Goal: Transaction & Acquisition: Purchase product/service

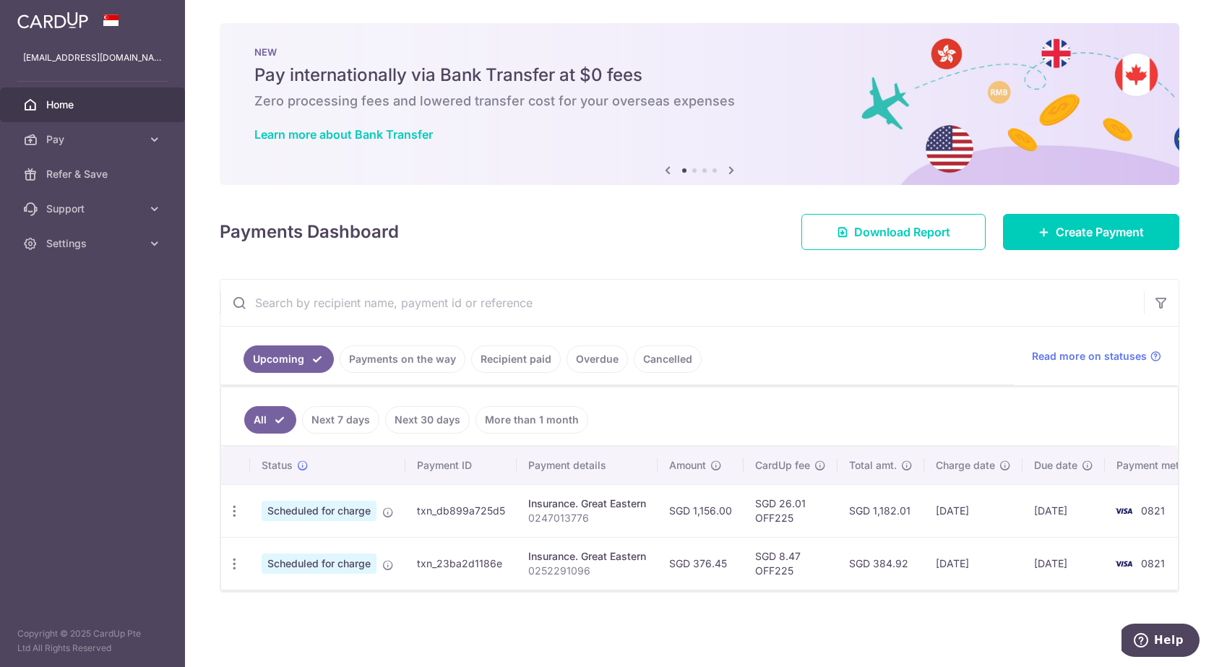
click at [345, 423] on link "Next 7 days" at bounding box center [340, 419] width 77 height 27
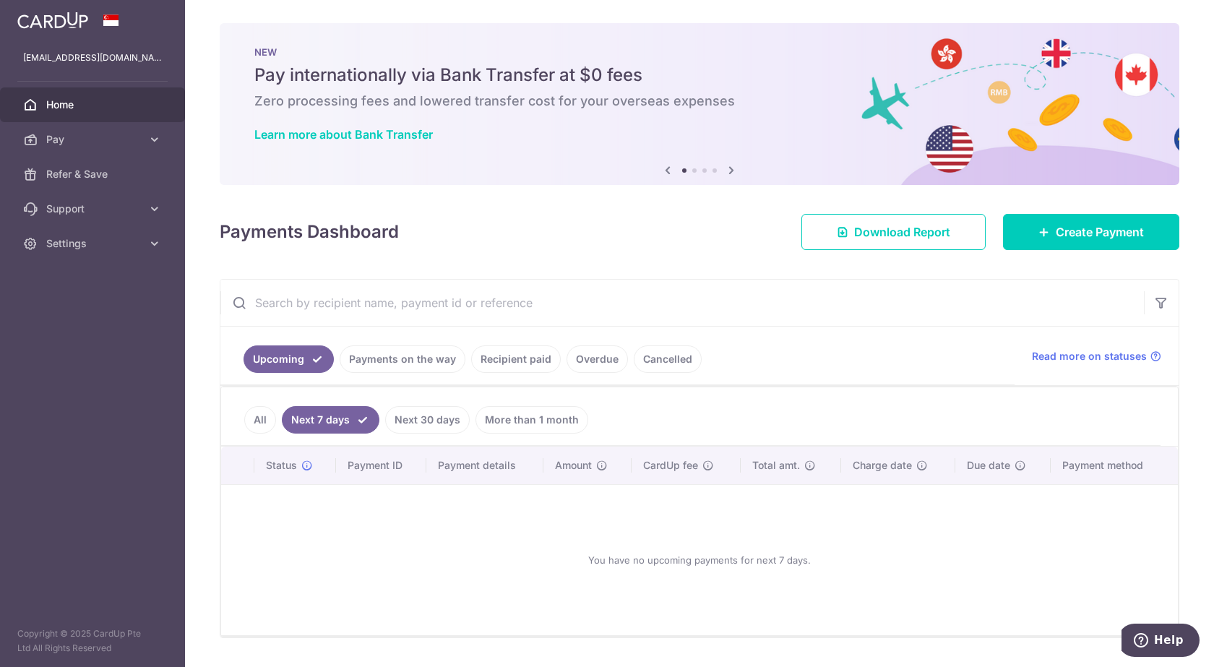
click at [259, 416] on link "All" at bounding box center [260, 419] width 32 height 27
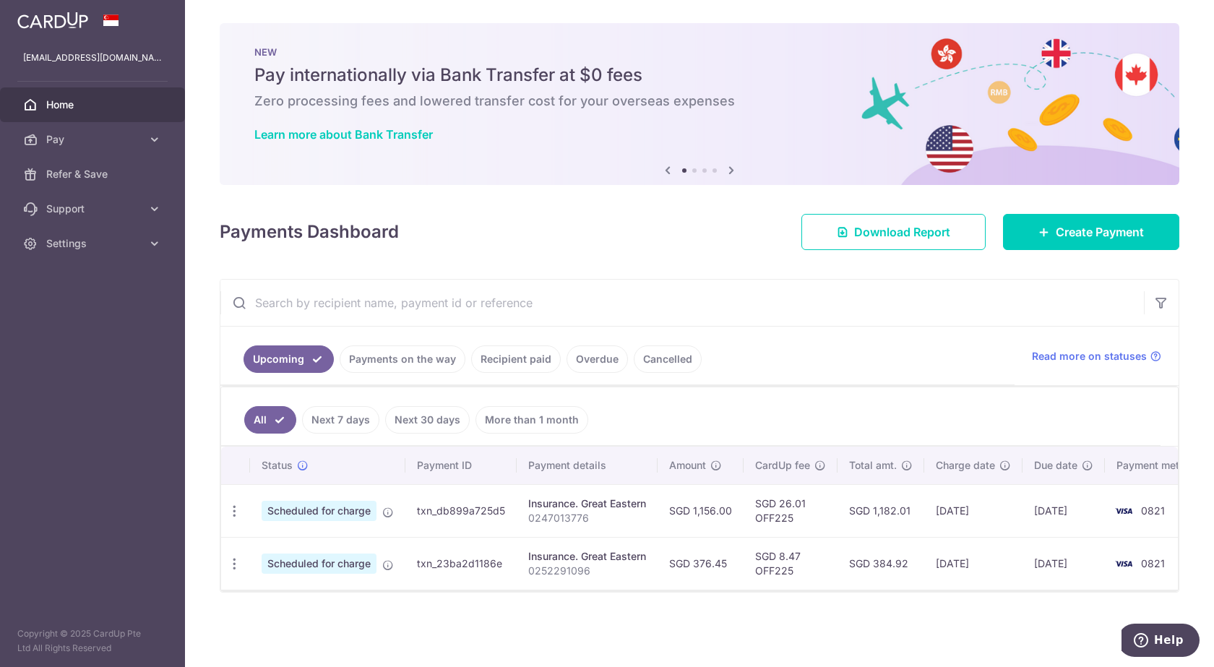
click at [381, 363] on link "Payments on the way" at bounding box center [403, 358] width 126 height 27
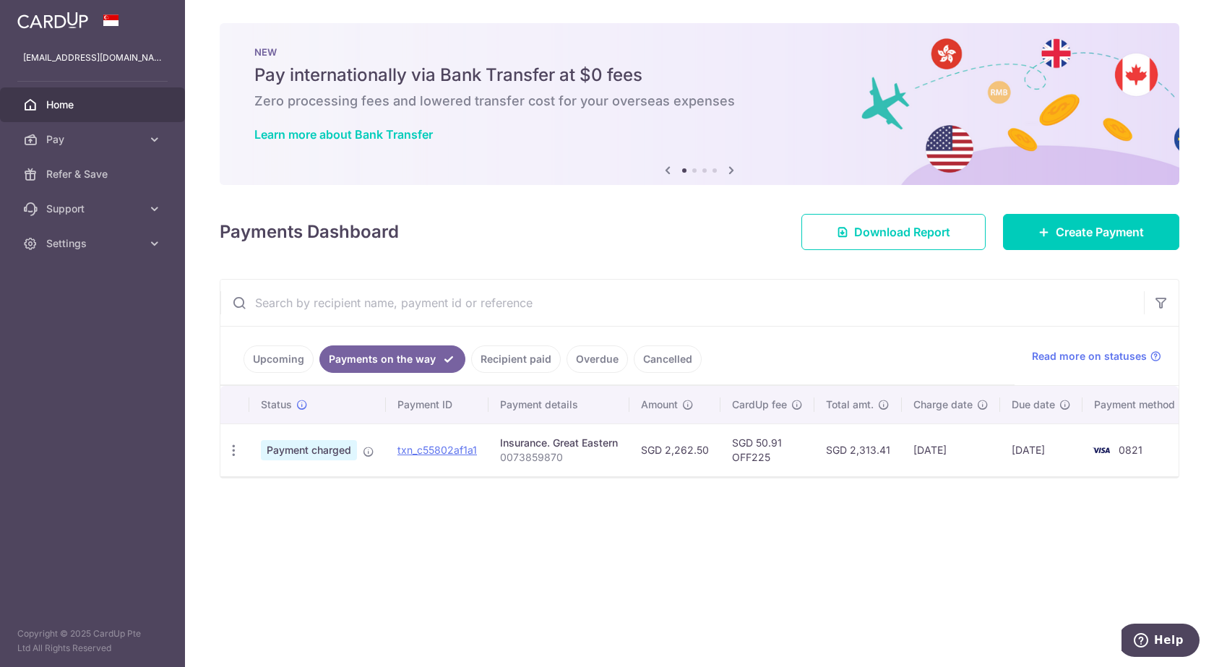
click at [272, 363] on link "Upcoming" at bounding box center [279, 358] width 70 height 27
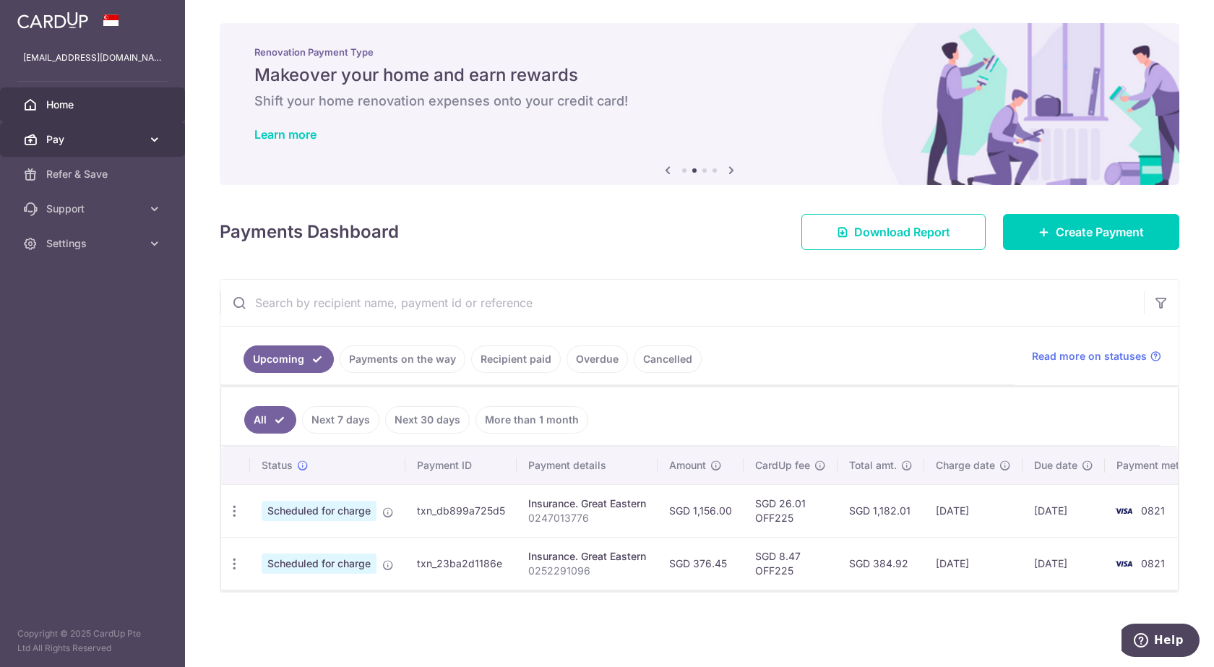
click at [153, 135] on icon at bounding box center [154, 139] width 14 height 14
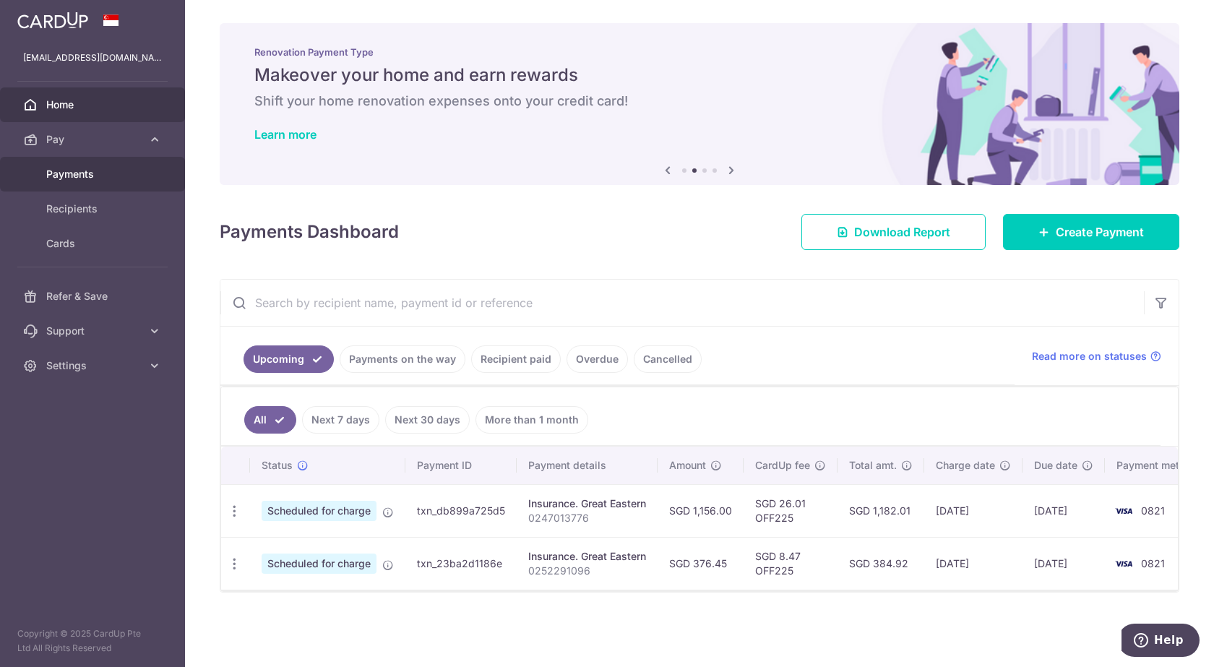
click at [82, 167] on span "Payments" at bounding box center [93, 174] width 95 height 14
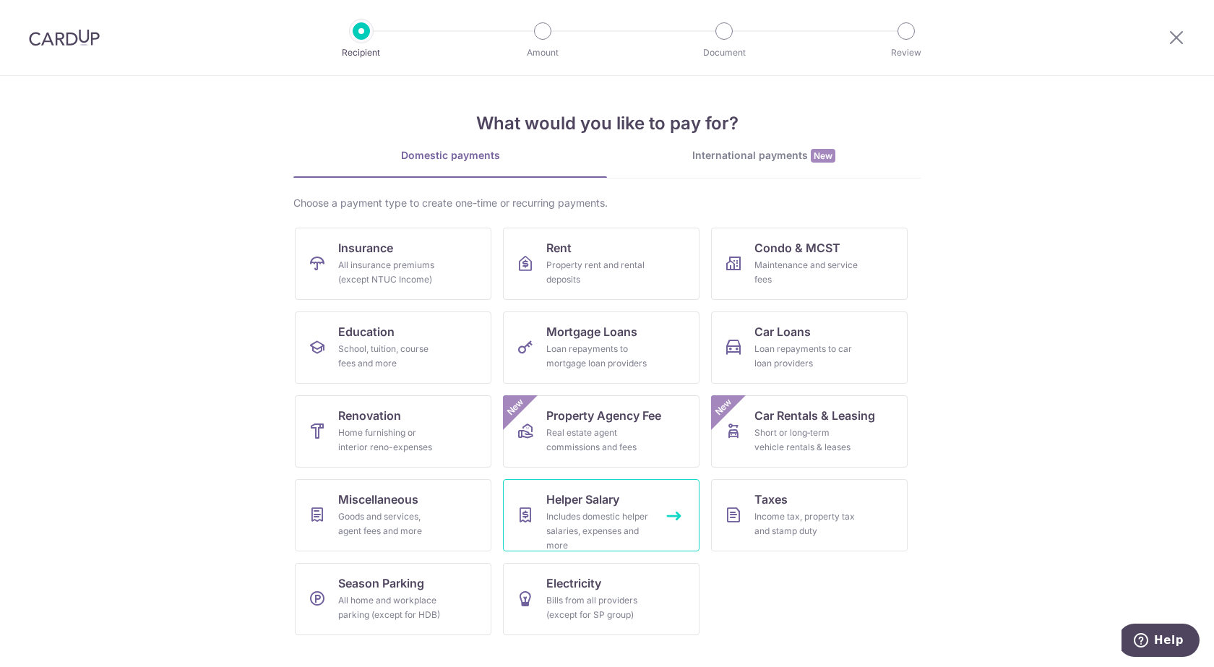
click at [546, 514] on link "Helper Salary Includes domestic helper salaries, expenses and more" at bounding box center [601, 515] width 197 height 72
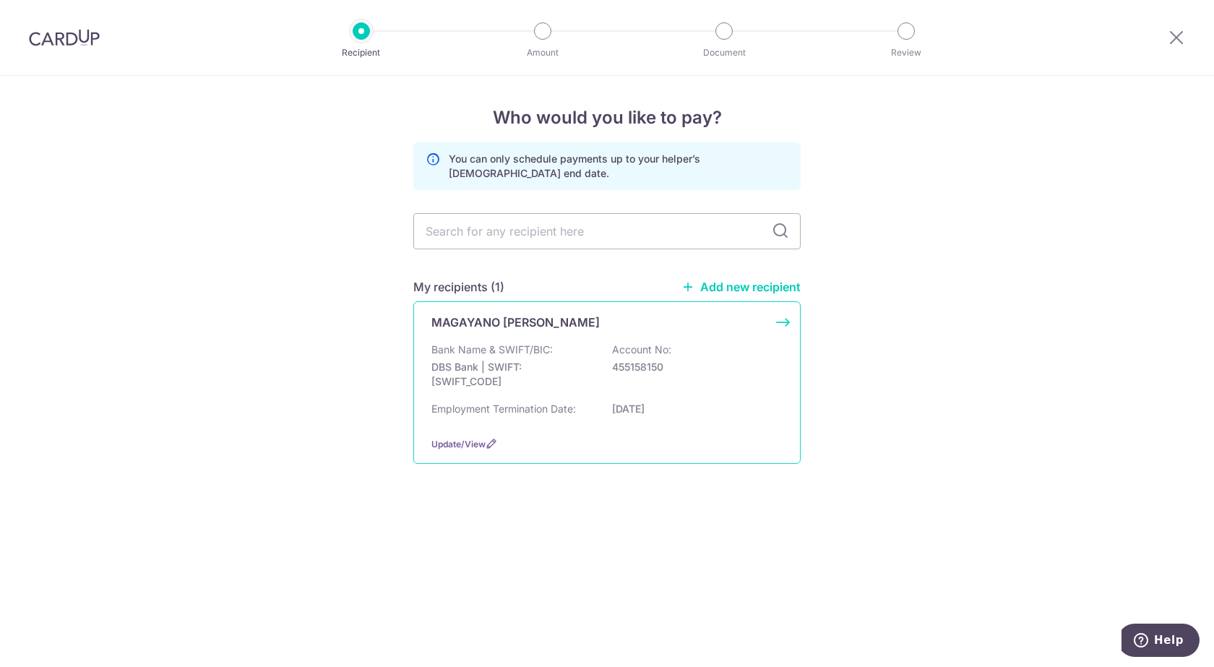
click at [688, 376] on div "Bank Name & SWIFT/BIC: DBS Bank | SWIFT: DBSSSGSGXXX Account No: 455158150" at bounding box center [606, 369] width 351 height 53
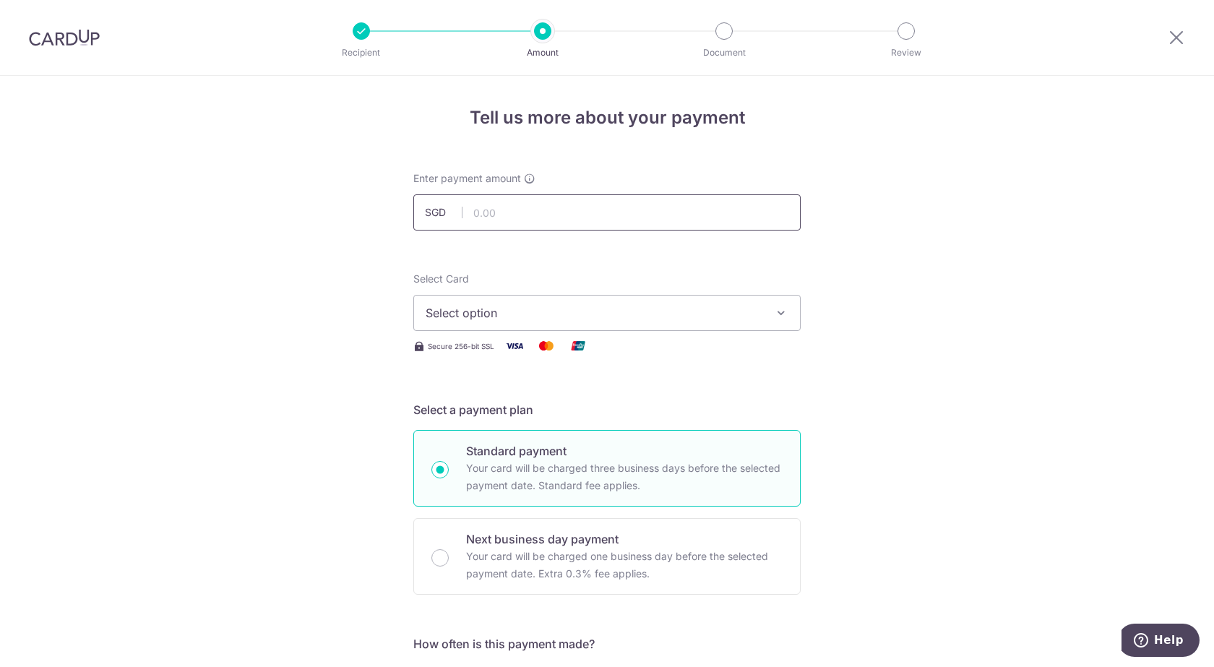
click at [575, 222] on input "text" at bounding box center [606, 212] width 387 height 36
type input "692.00"
click at [517, 314] on span "Select option" at bounding box center [594, 312] width 337 height 17
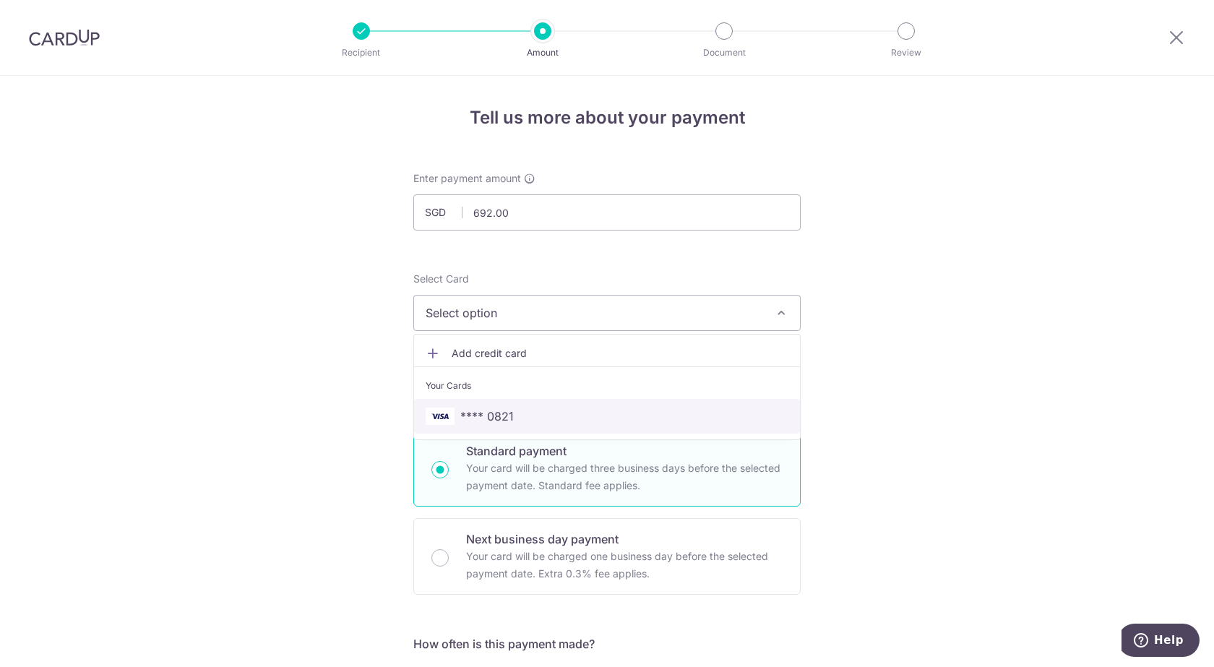
click at [504, 416] on span "**** 0821" at bounding box center [486, 416] width 53 height 17
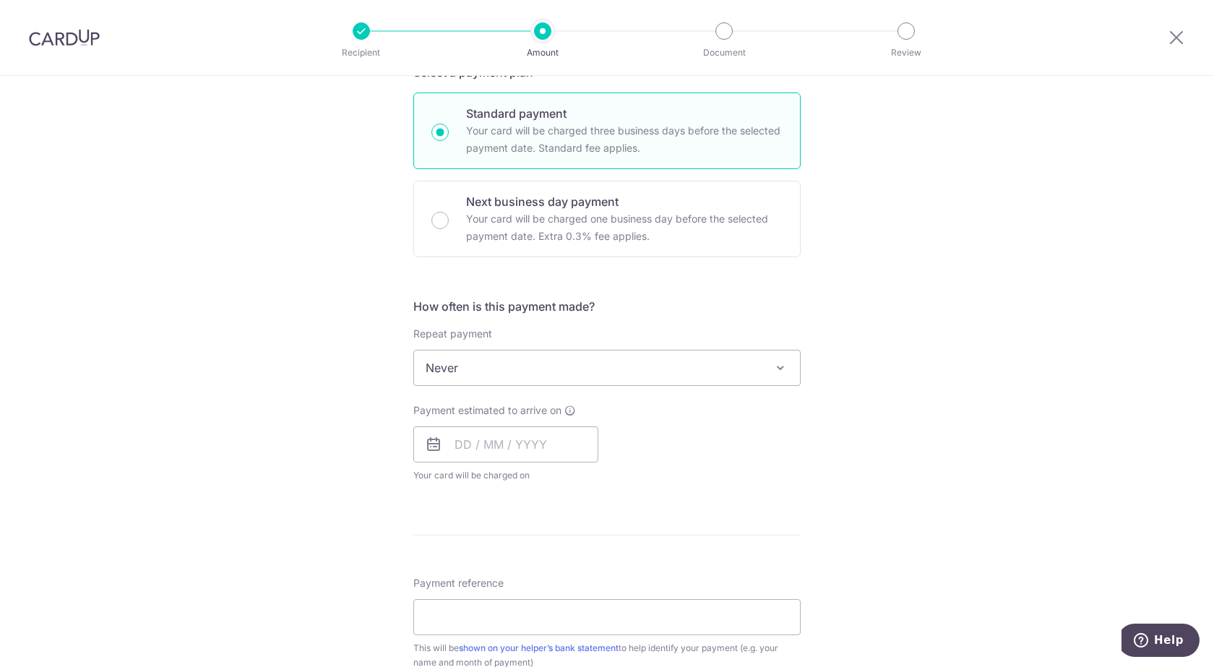
scroll to position [361, 0]
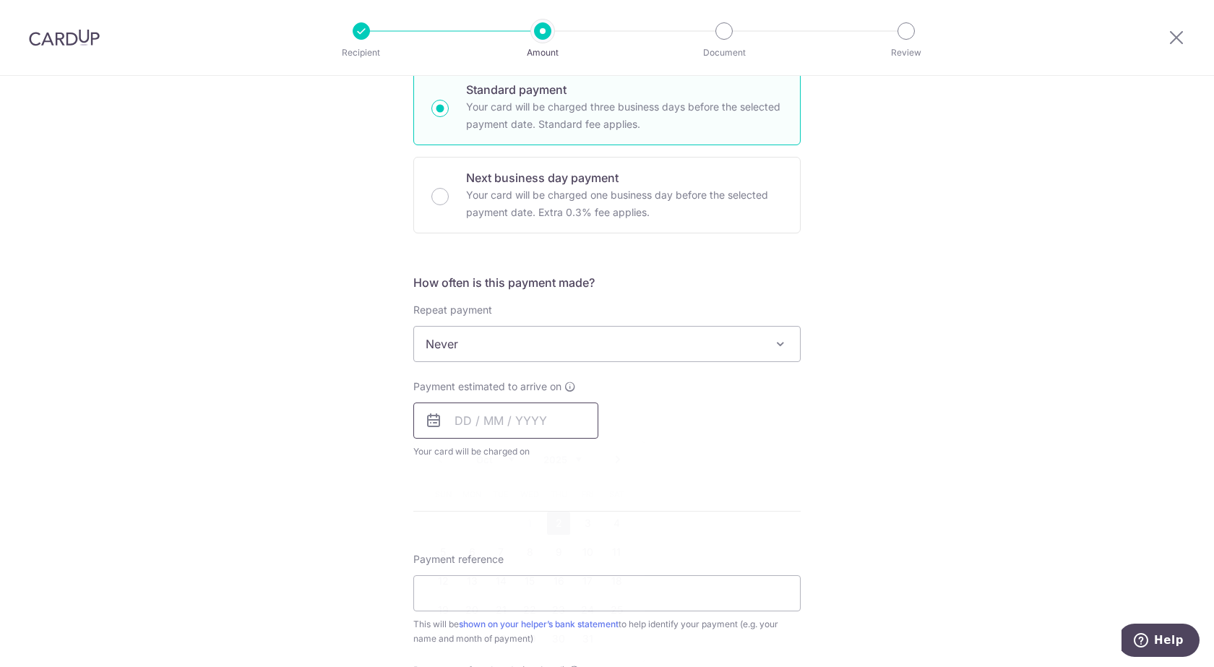
click at [457, 417] on input "text" at bounding box center [505, 420] width 185 height 36
click at [528, 585] on link "15" at bounding box center [529, 580] width 23 height 23
type input "15/10/2025"
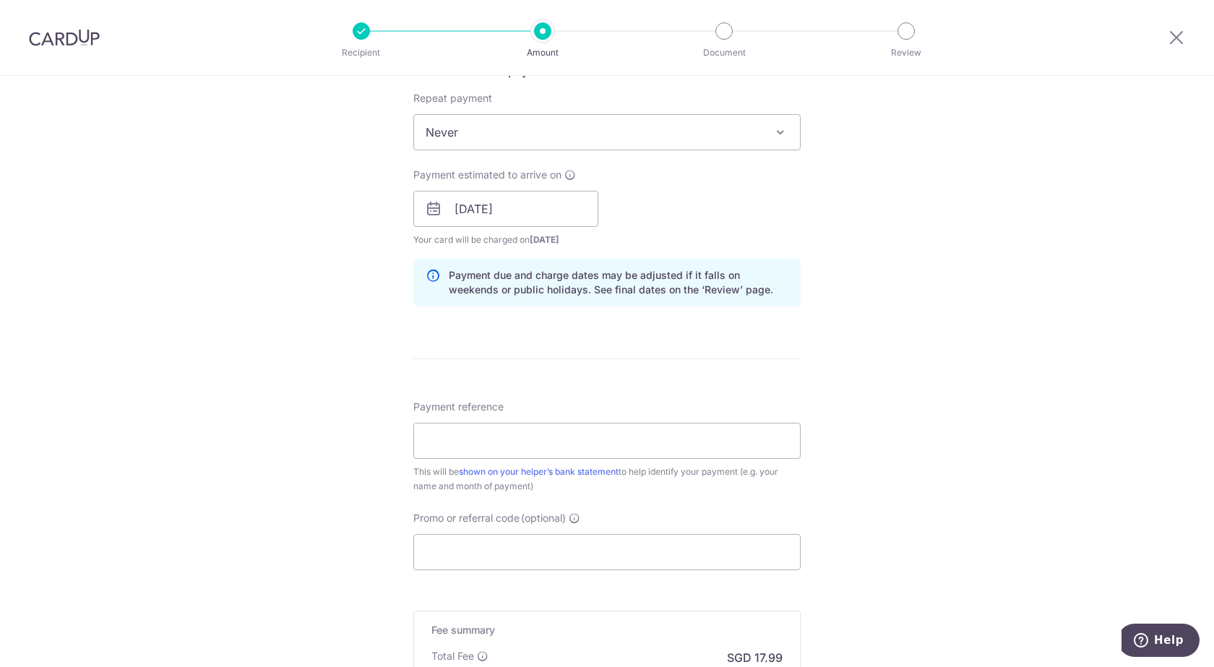
scroll to position [578, 0]
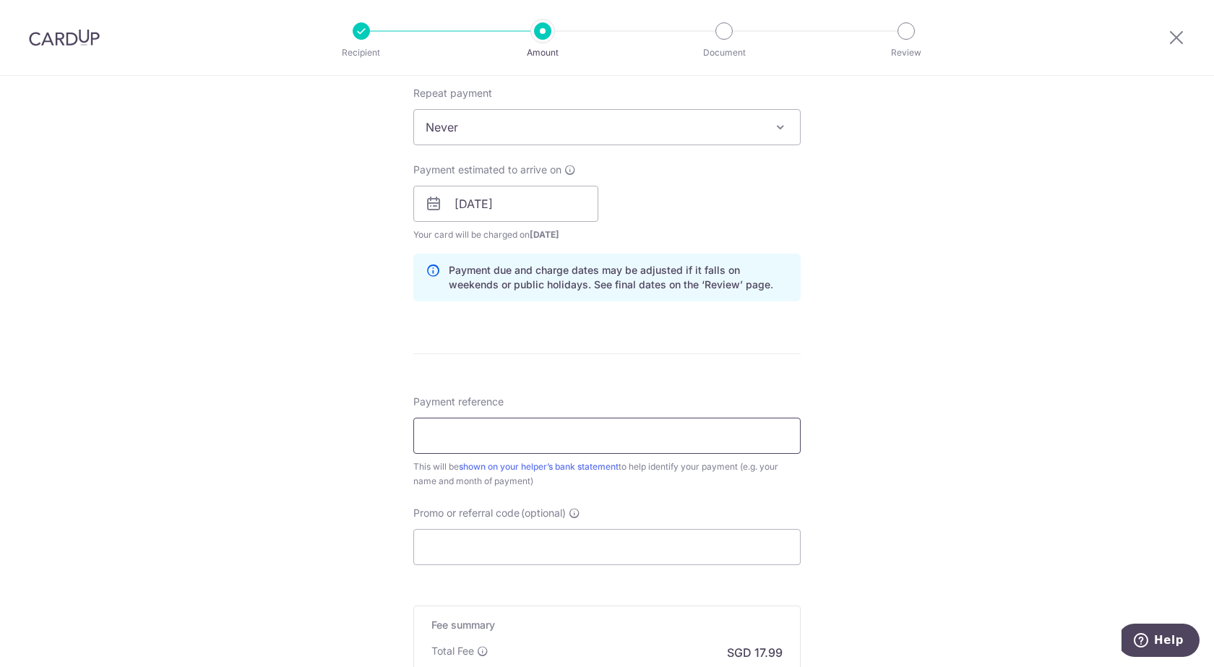
click at [459, 444] on input "Payment reference" at bounding box center [606, 436] width 387 height 36
type input "Salary-Sim [PERSON_NAME]"
click at [464, 543] on input "Promo or referral code (optional)" at bounding box center [606, 547] width 387 height 36
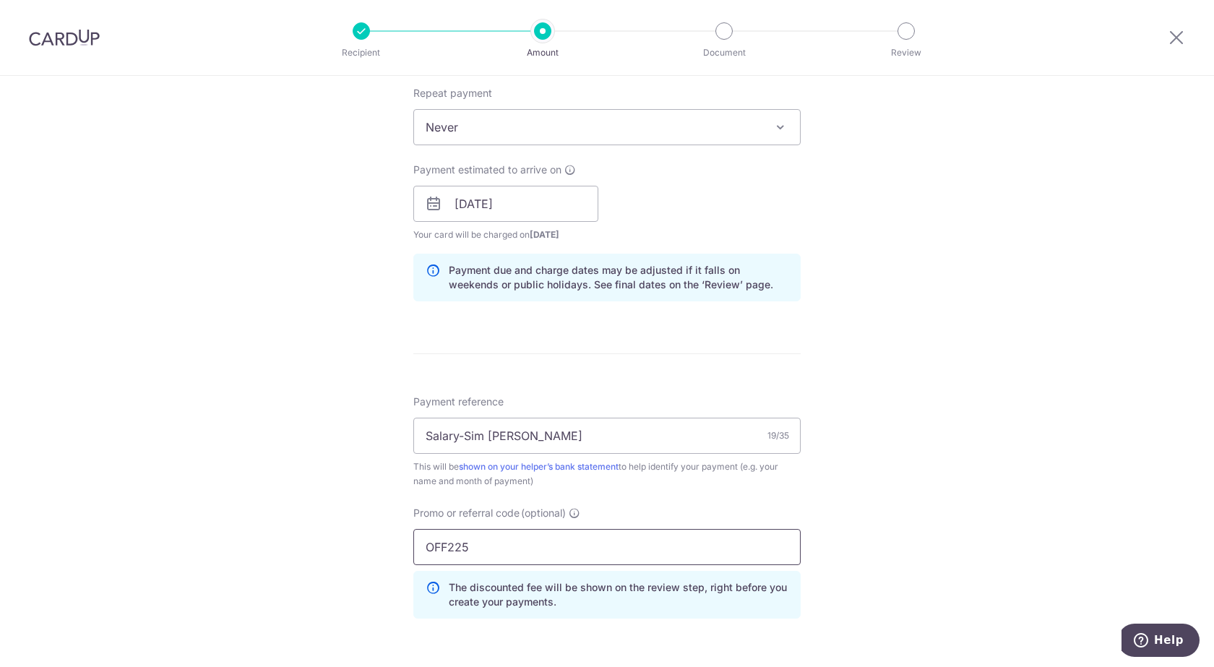
type input "OFF225"
click at [1028, 504] on div "Tell us more about your payment Enter payment amount SGD 692.00 692.00 Select C…" at bounding box center [607, 213] width 1214 height 1431
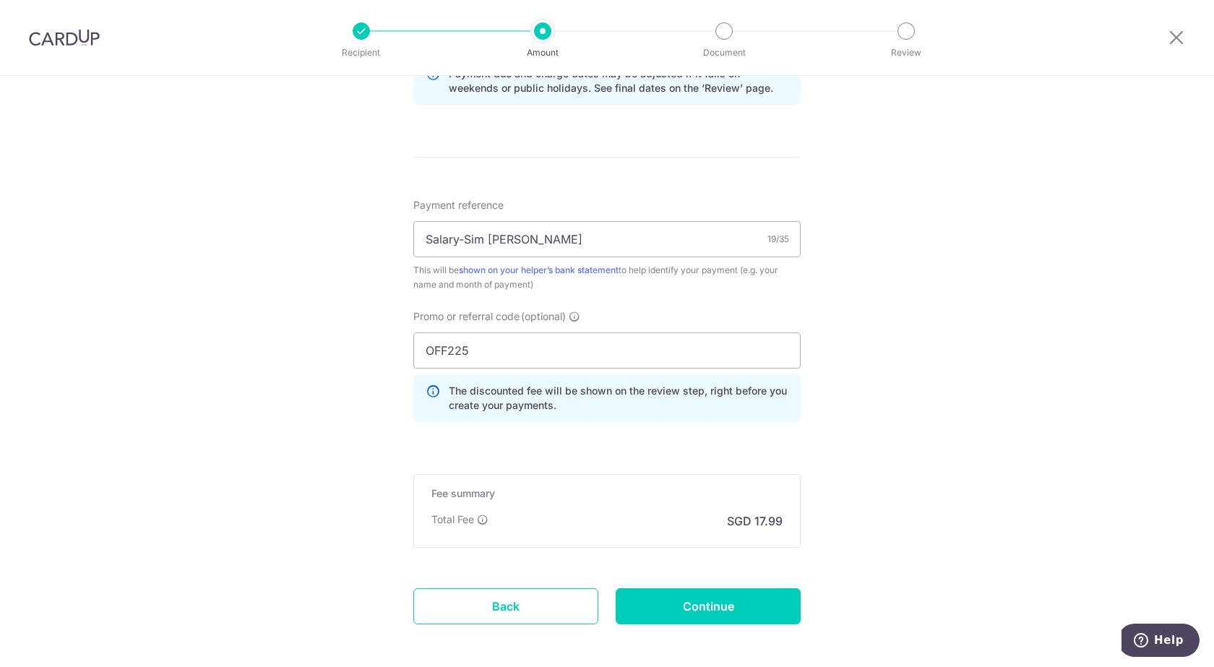
scroll to position [795, 0]
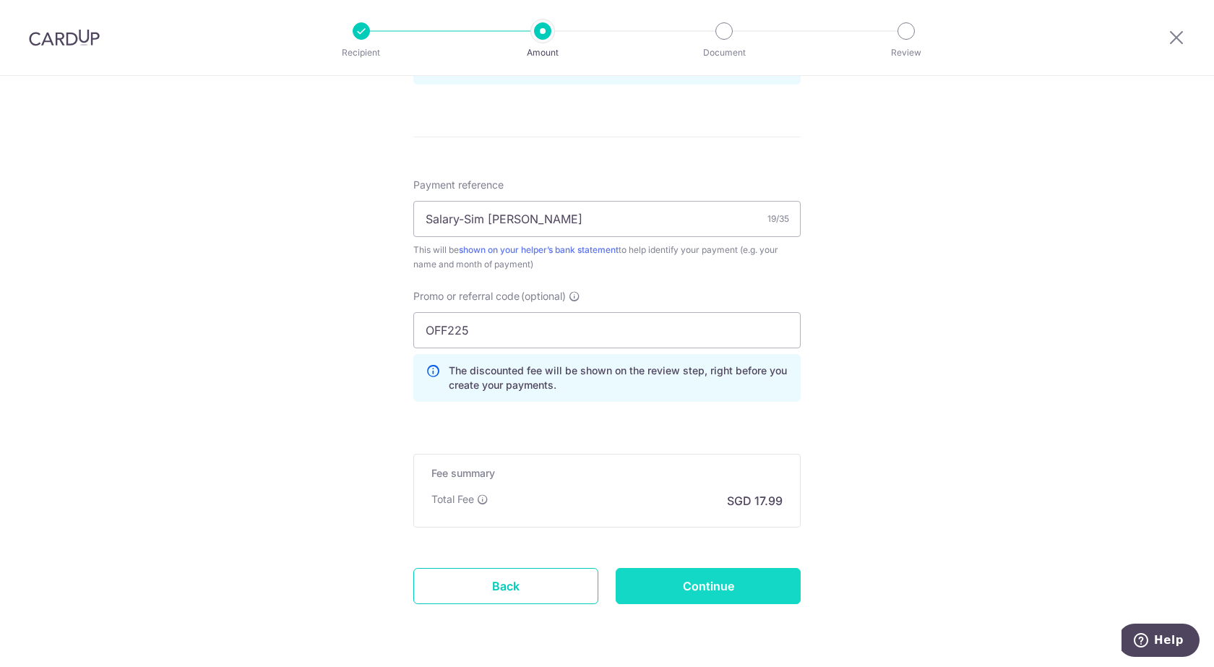
click at [741, 580] on input "Continue" at bounding box center [708, 586] width 185 height 36
type input "Create Schedule"
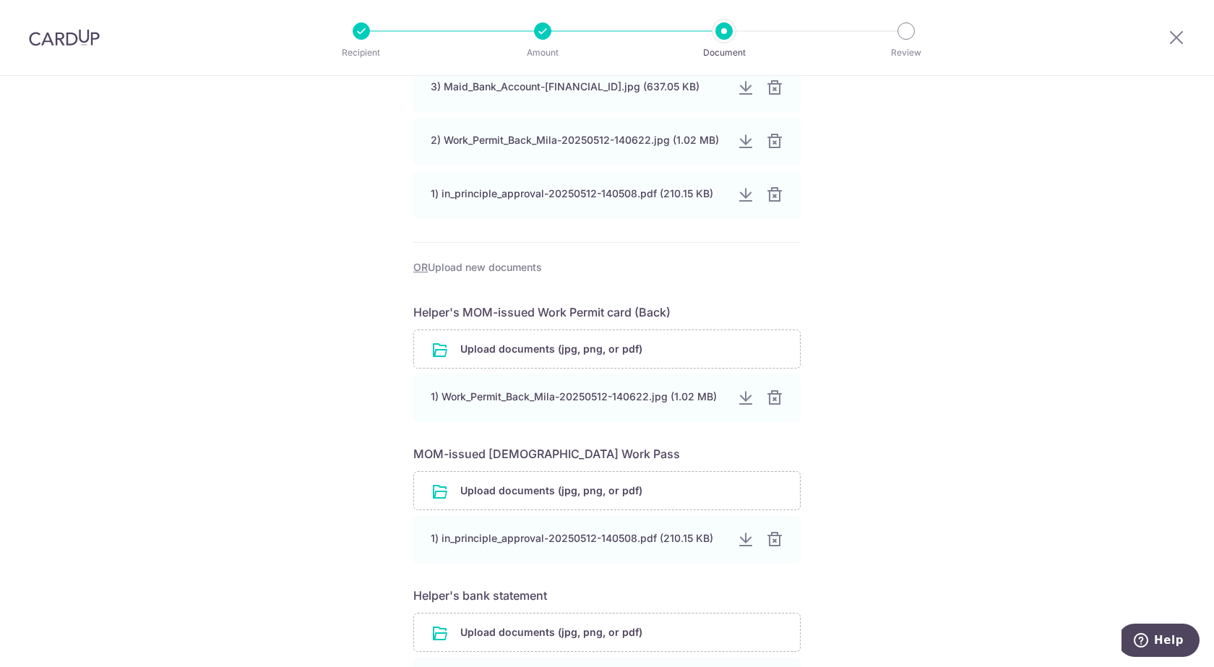
scroll to position [481, 0]
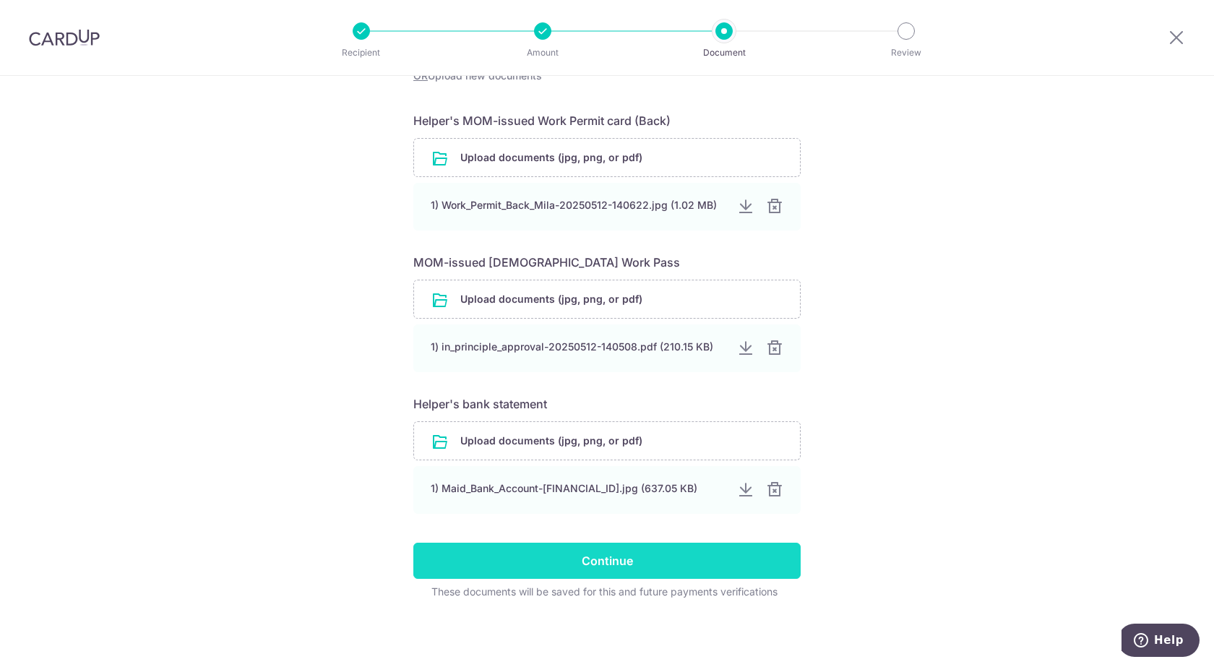
click at [652, 567] on input "Continue" at bounding box center [606, 561] width 387 height 36
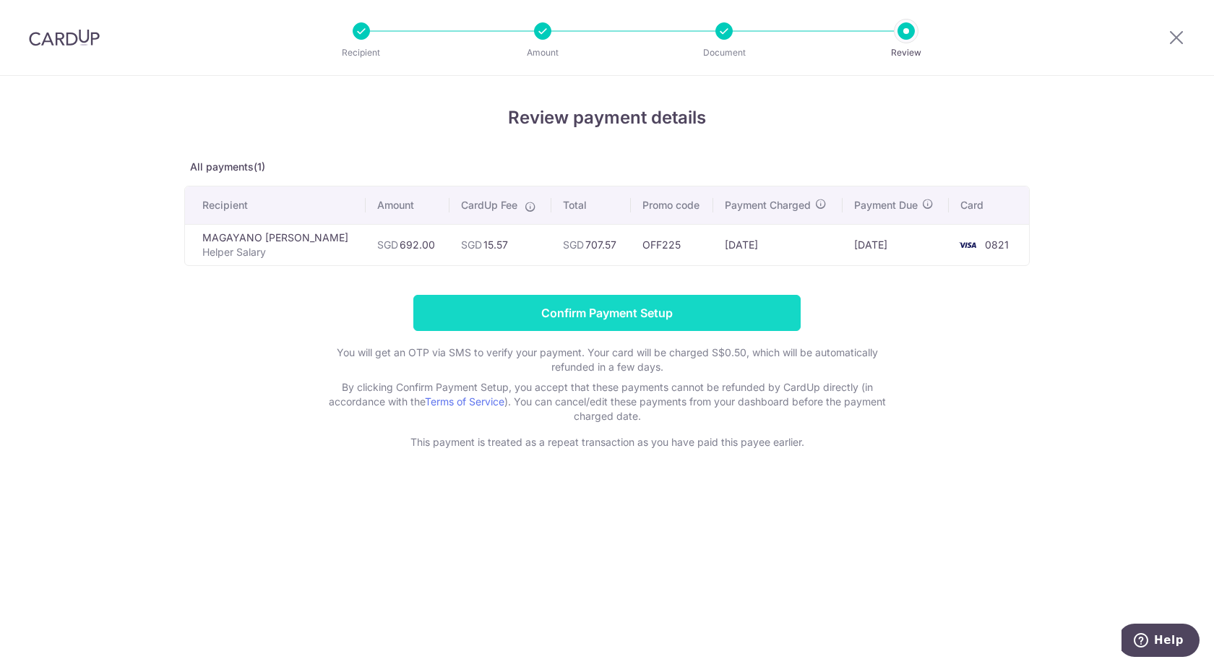
click at [652, 305] on input "Confirm Payment Setup" at bounding box center [606, 313] width 387 height 36
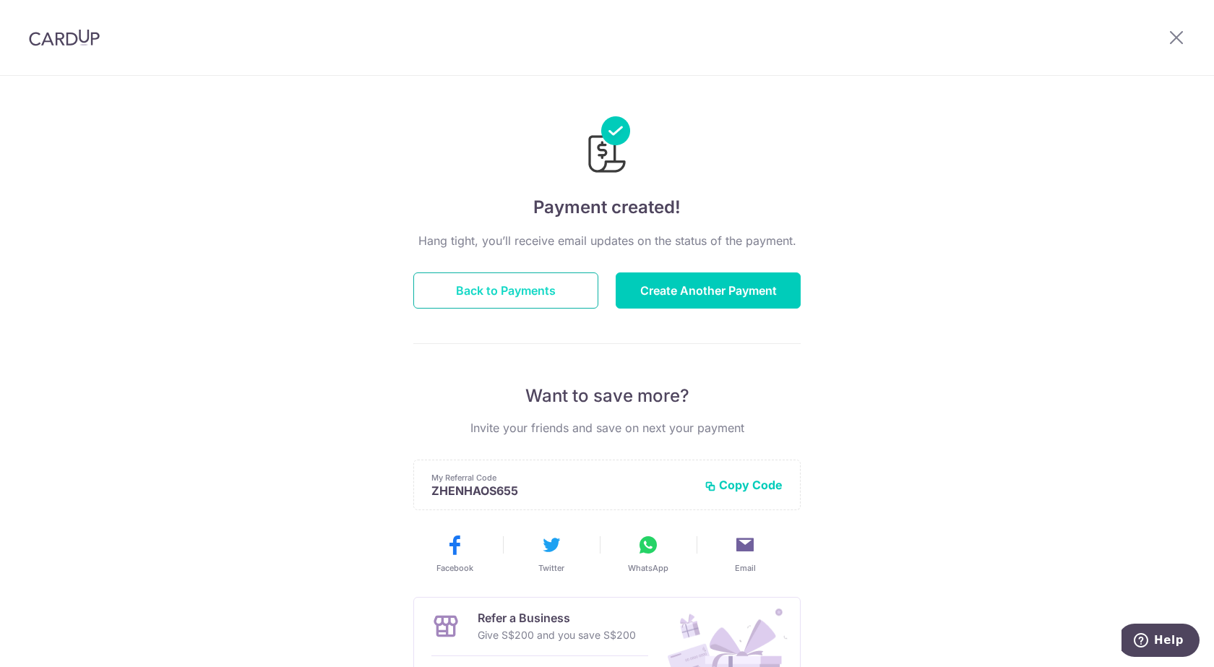
click at [496, 289] on button "Back to Payments" at bounding box center [505, 290] width 185 height 36
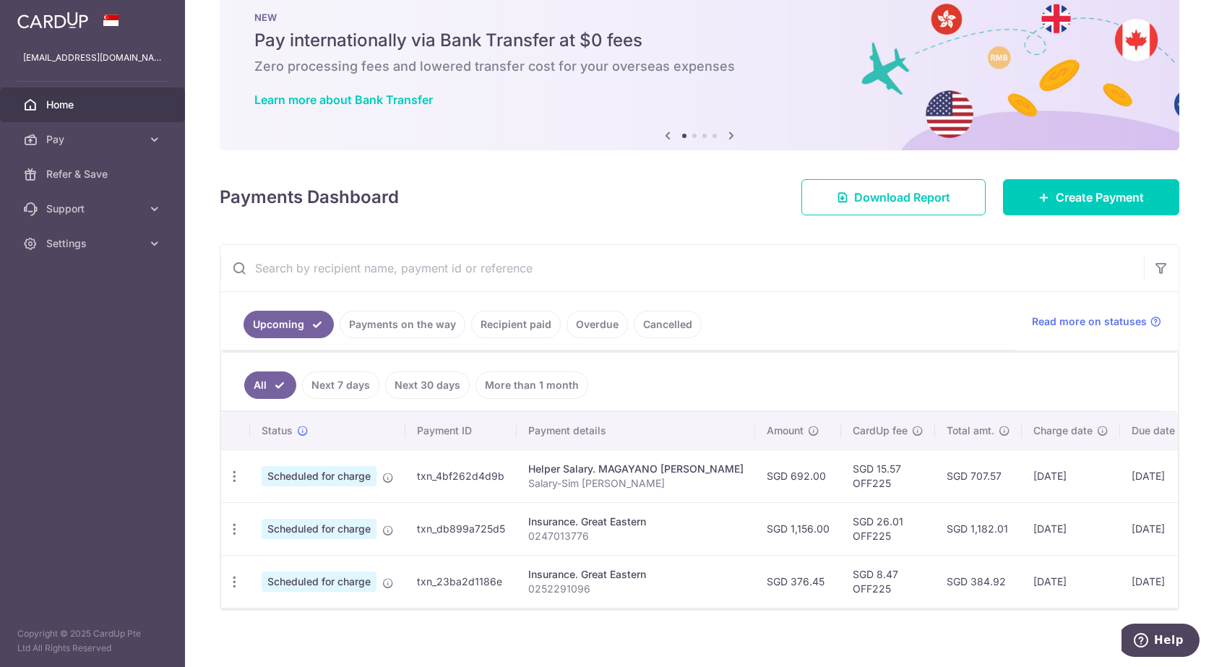
scroll to position [53, 0]
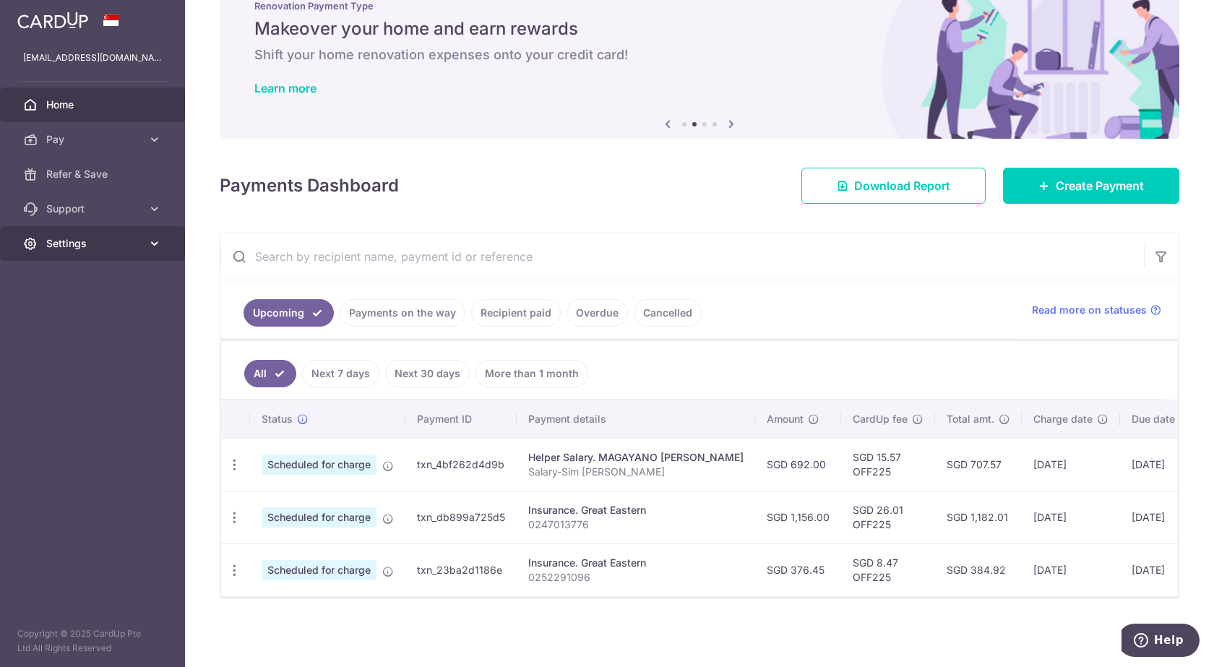
click at [82, 252] on link "Settings" at bounding box center [92, 243] width 185 height 35
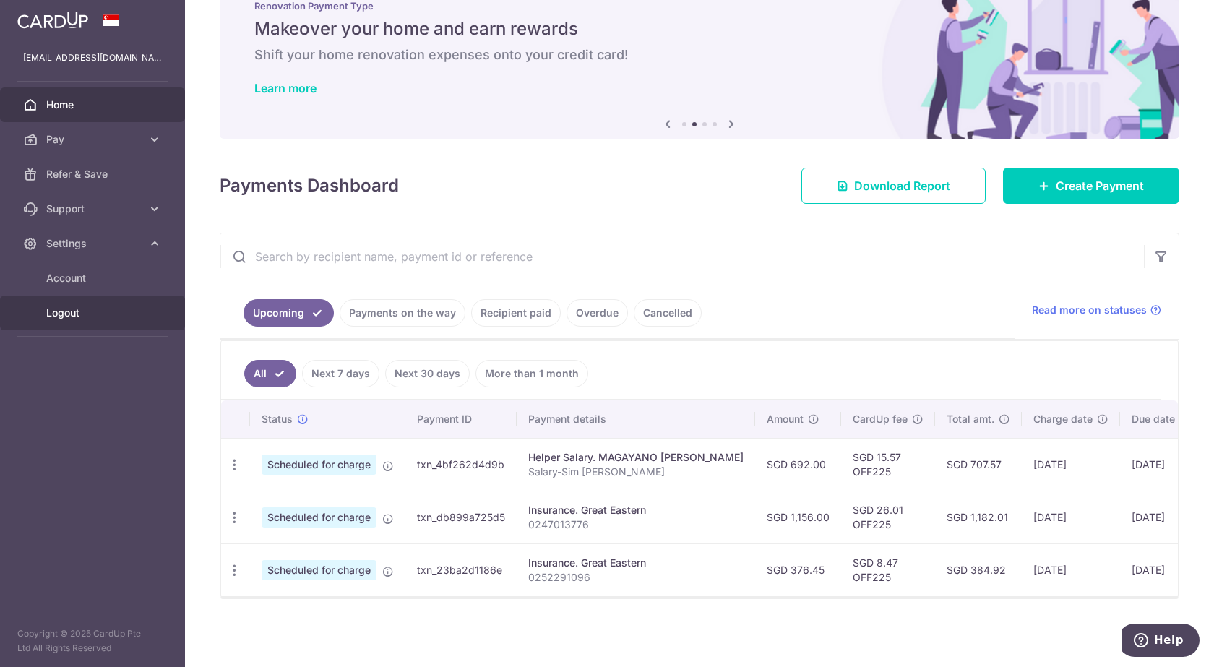
click at [70, 311] on span "Logout" at bounding box center [93, 313] width 95 height 14
